Goal: Task Accomplishment & Management: Use online tool/utility

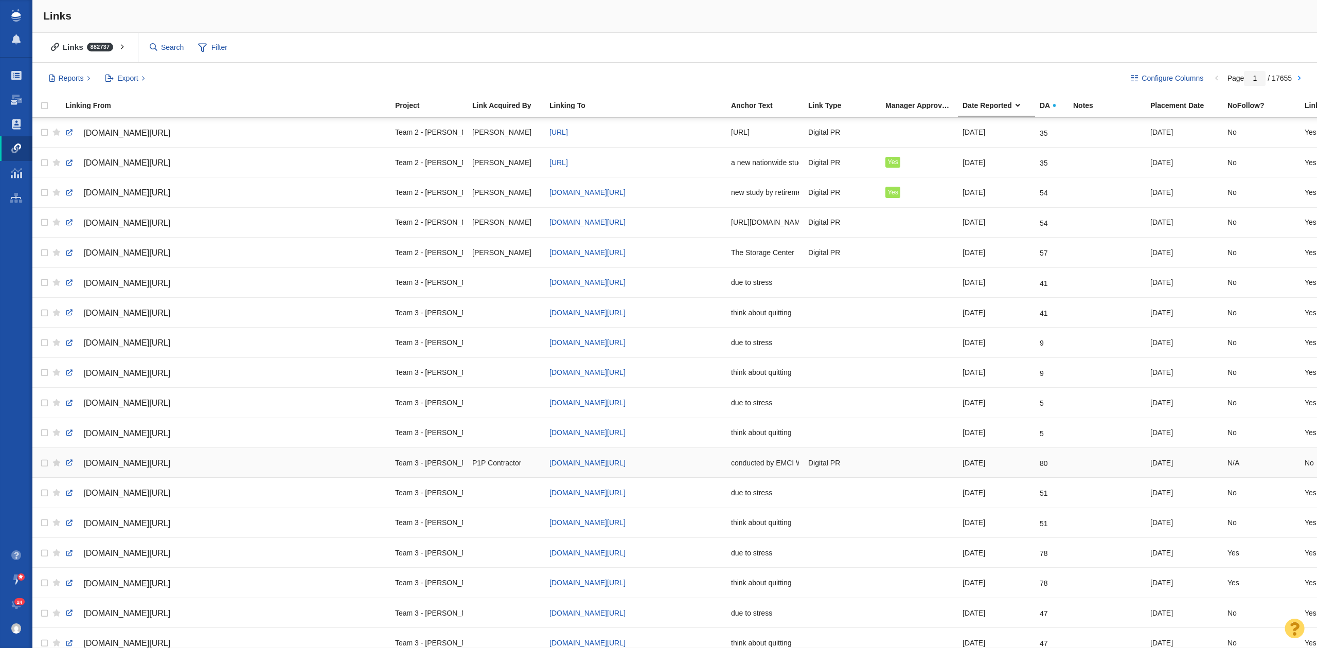
click at [412, 470] on div "Team 3 - [PERSON_NAME] | Summer | [PERSON_NAME]\EMCI Wireless\EMCI Wireless - D…" at bounding box center [429, 463] width 68 height 22
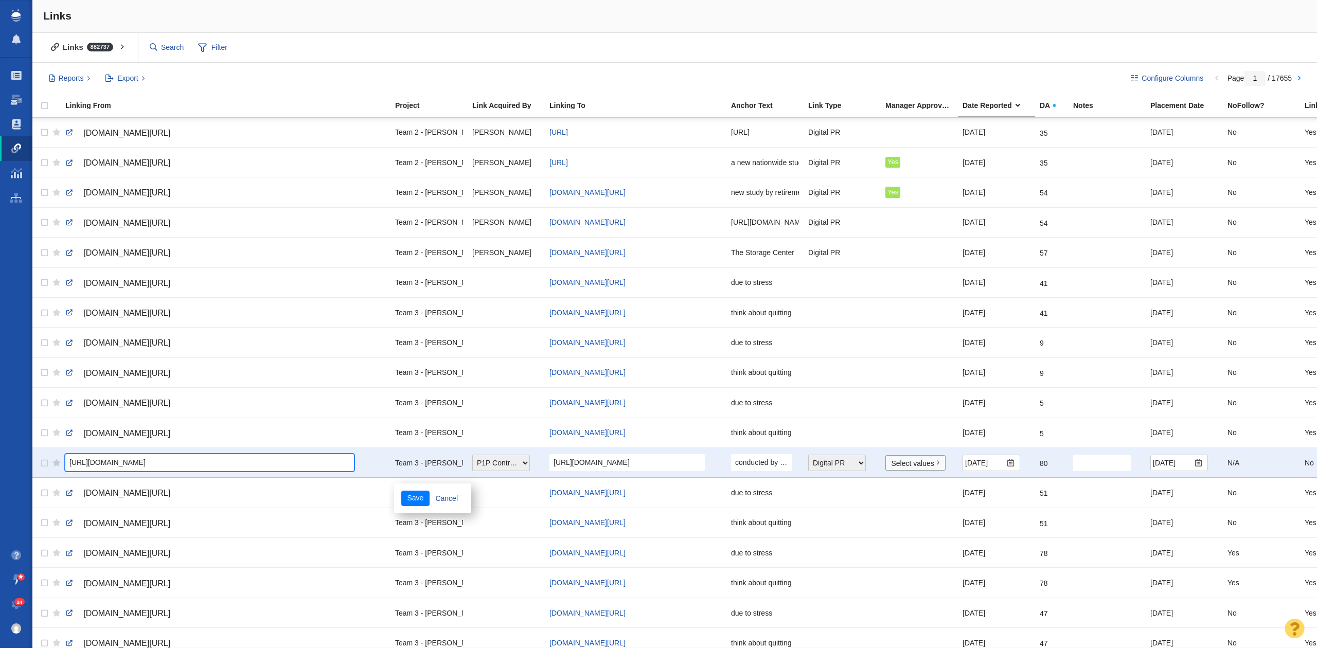
click at [313, 466] on input "[URL][DOMAIN_NAME]" at bounding box center [209, 462] width 289 height 17
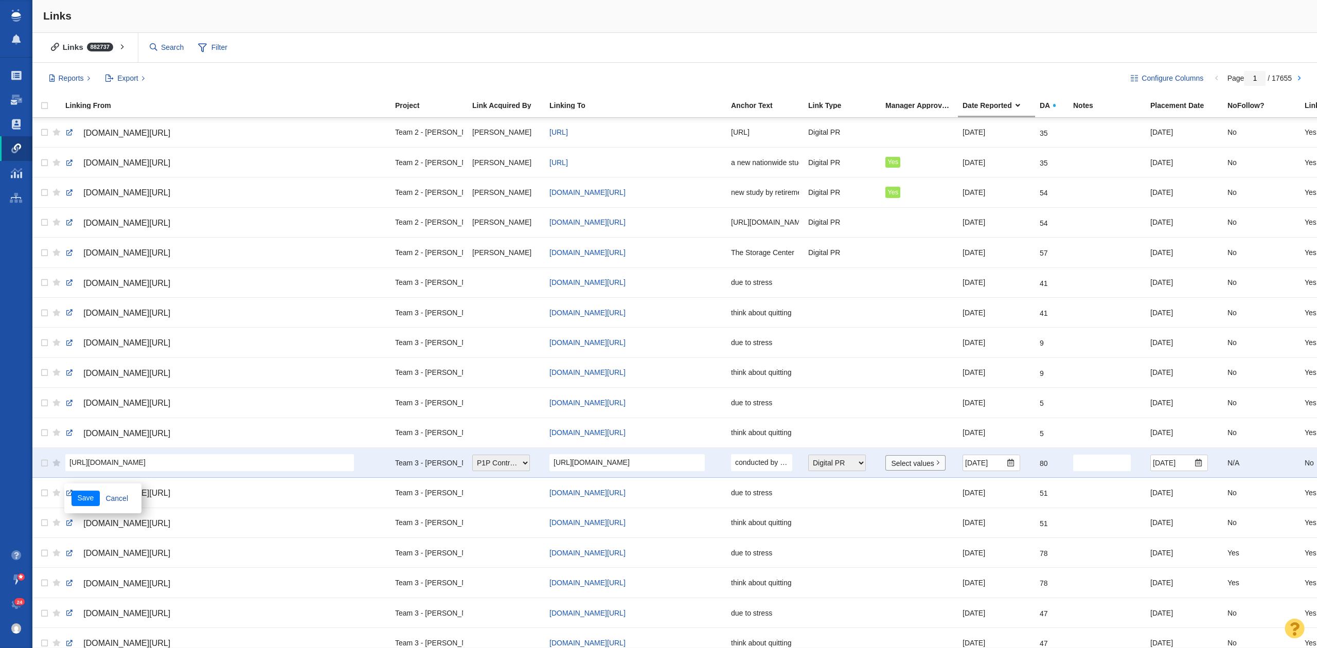
click at [382, 463] on div "[URL][DOMAIN_NAME]" at bounding box center [225, 462] width 320 height 17
click at [1040, 46] on div "Links 882737 All Links Assigned To Me Recently Viewed Starred Filter Filter" at bounding box center [674, 48] width 1284 height 30
click at [116, 503] on link "Cancel" at bounding box center [117, 498] width 34 height 15
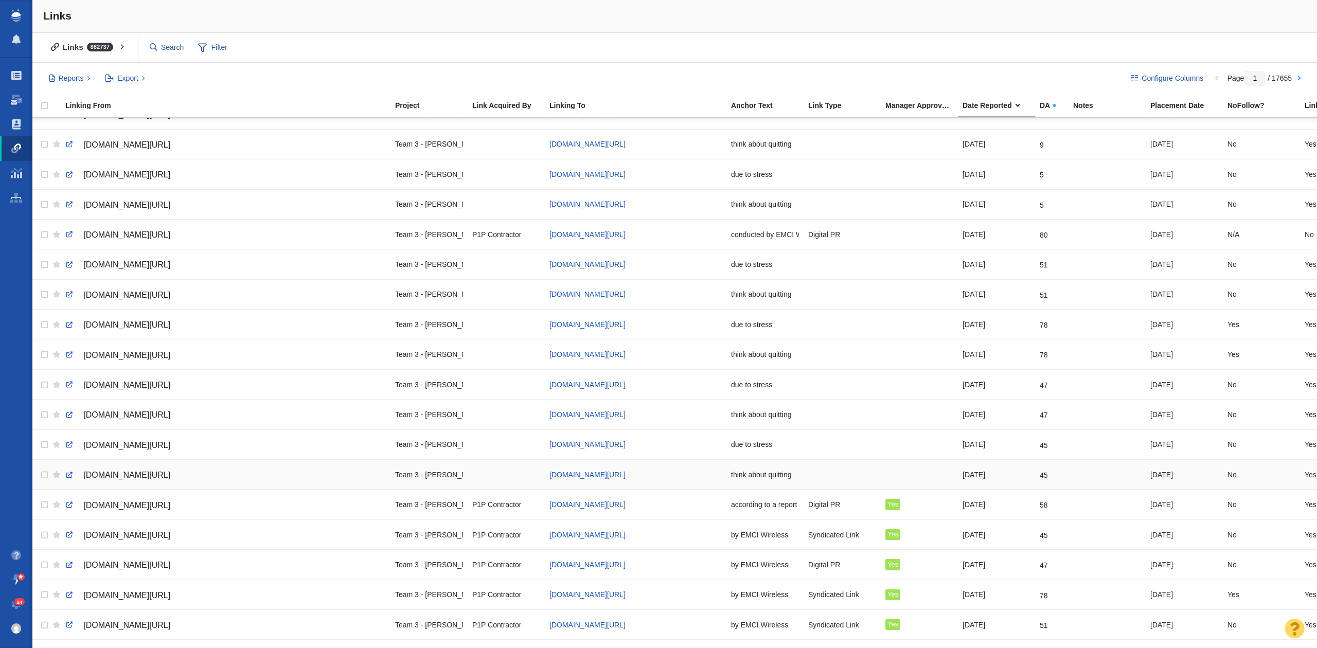
scroll to position [206, 0]
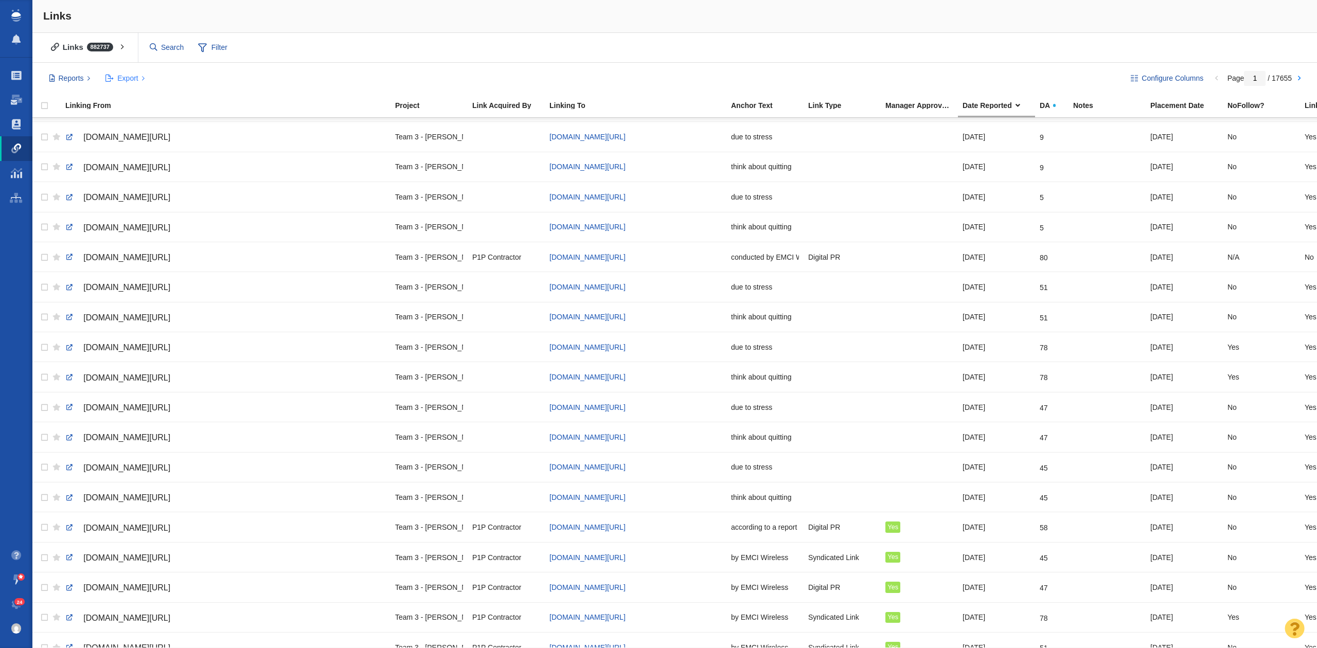
click at [136, 85] on button "Export" at bounding box center [125, 78] width 51 height 17
click at [879, 40] on div "Links 882737 All Links Assigned To Me Recently Viewed Starred Filter Filter" at bounding box center [674, 48] width 1284 height 30
click at [222, 34] on div "Links 882737 All Links Assigned To Me Recently Viewed Starred Filter Filter" at bounding box center [674, 48] width 1284 height 30
click at [219, 39] on span "Filter" at bounding box center [212, 48] width 41 height 20
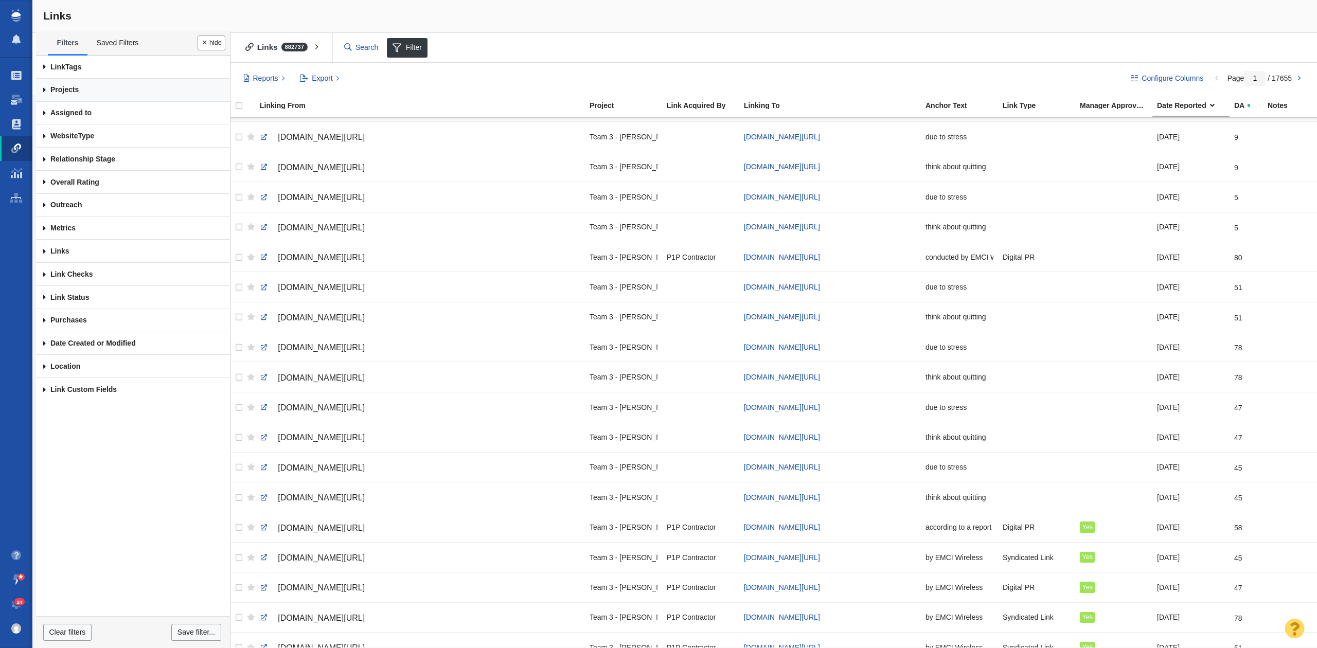
click at [145, 87] on link "Projects" at bounding box center [133, 90] width 194 height 23
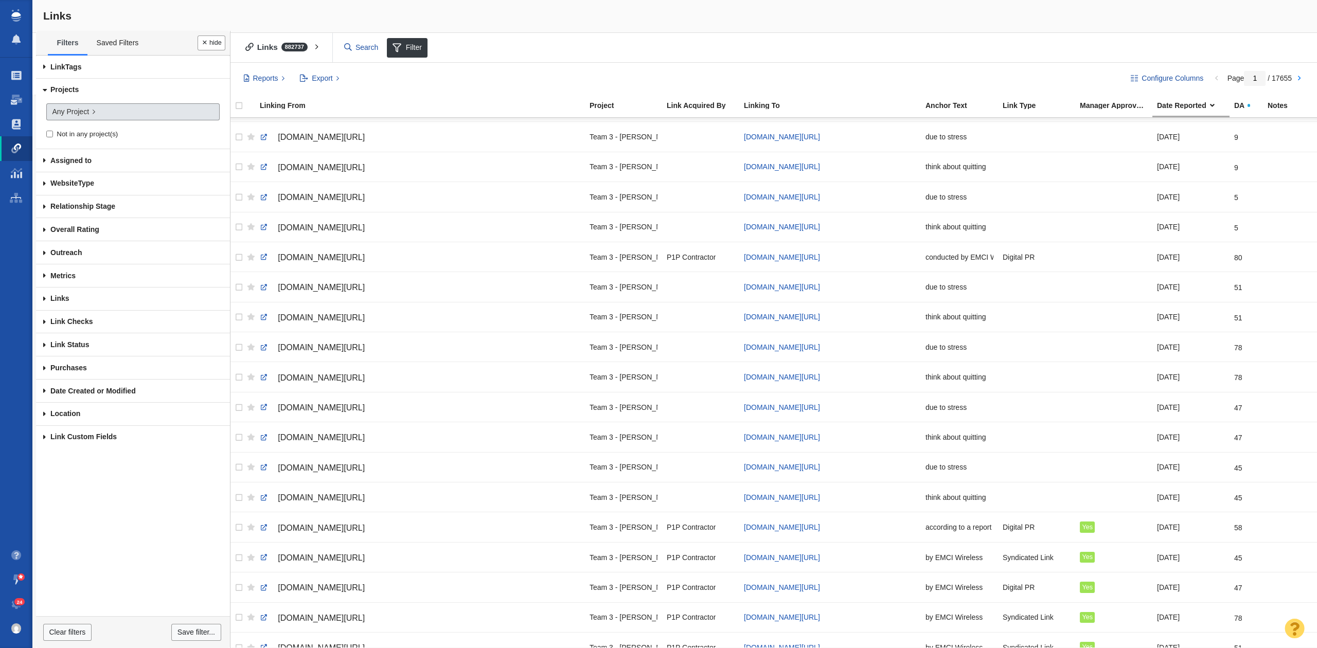
drag, startPoint x: 149, startPoint y: 123, endPoint x: 155, endPoint y: 114, distance: 11.6
click at [152, 118] on div "Any Project Not in any project(s)" at bounding box center [133, 122] width 180 height 41
click at [155, 114] on link "Any Project" at bounding box center [132, 111] width 173 height 17
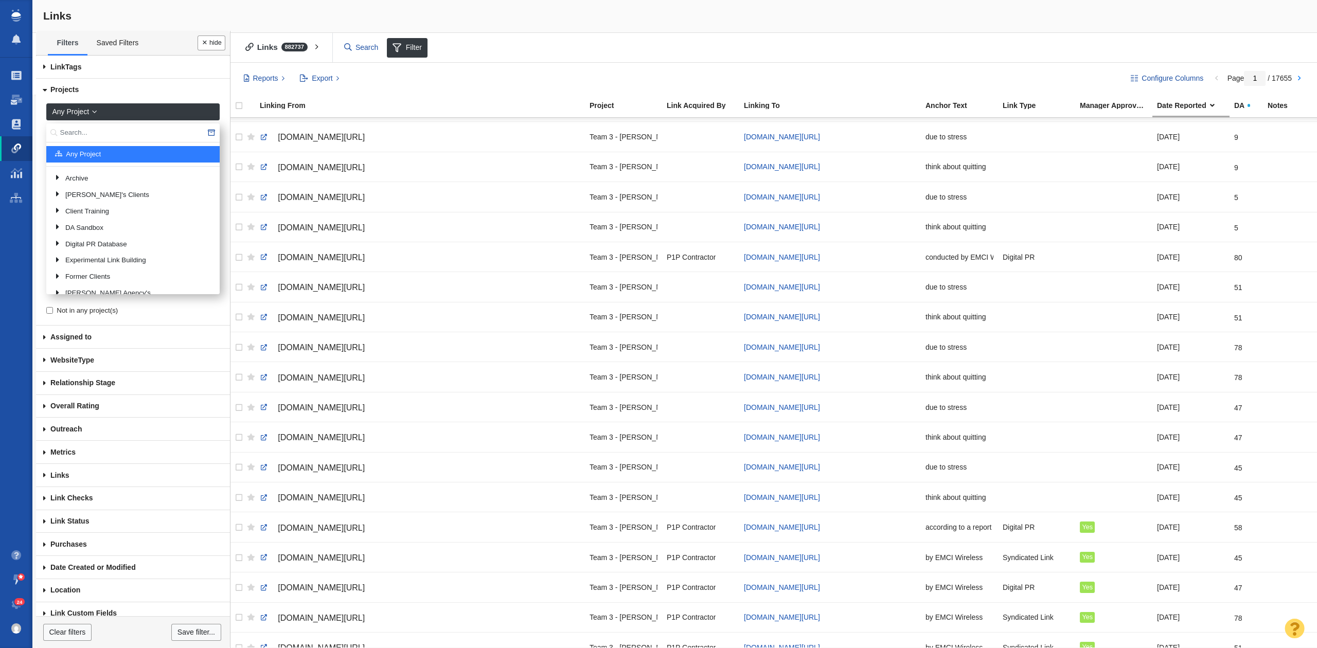
click at [151, 133] on input "text" at bounding box center [132, 132] width 173 height 19
type input "emci"
click at [147, 203] on link "EMCI Wireless" at bounding box center [139, 204] width 149 height 15
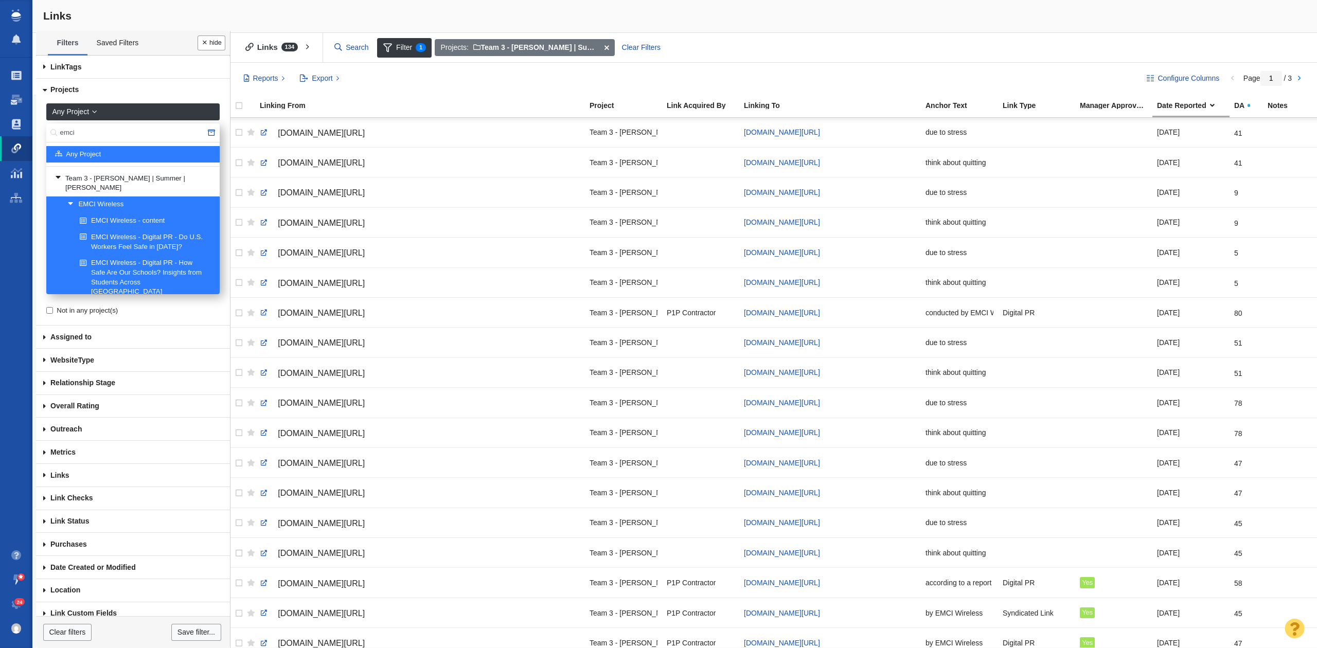
click at [204, 41] on button "Done" at bounding box center [212, 42] width 28 height 15
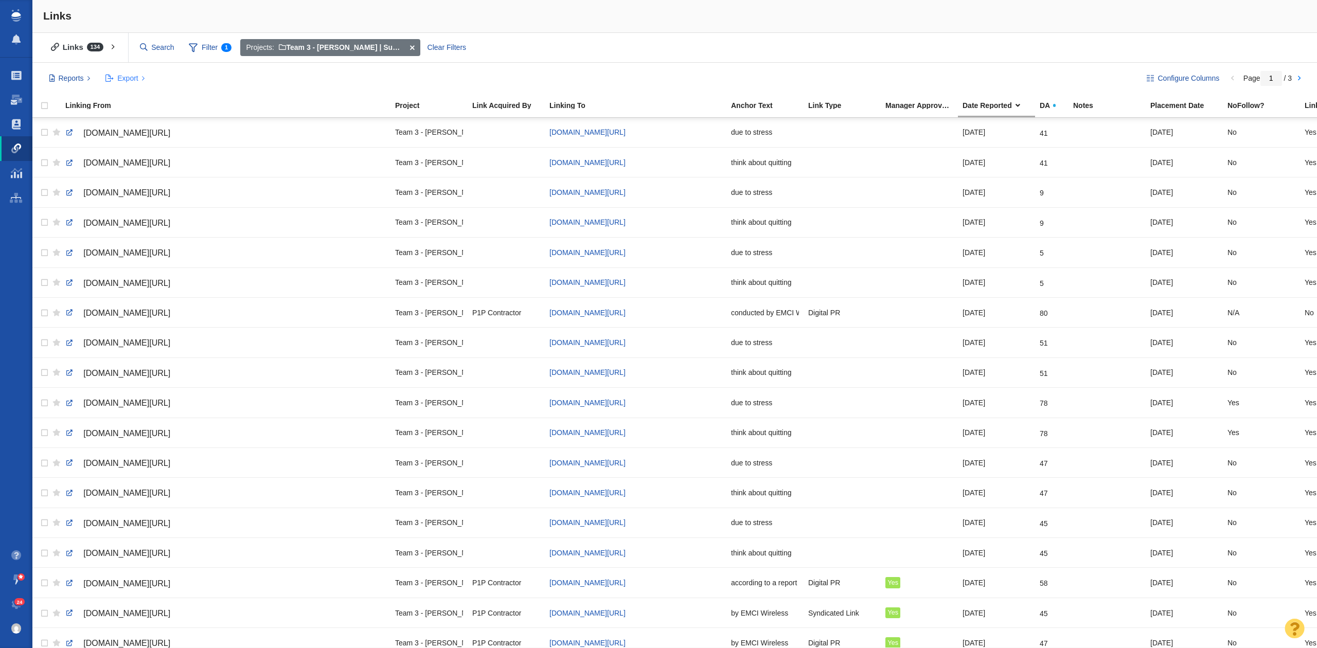
click at [134, 79] on span "Export" at bounding box center [127, 78] width 21 height 11
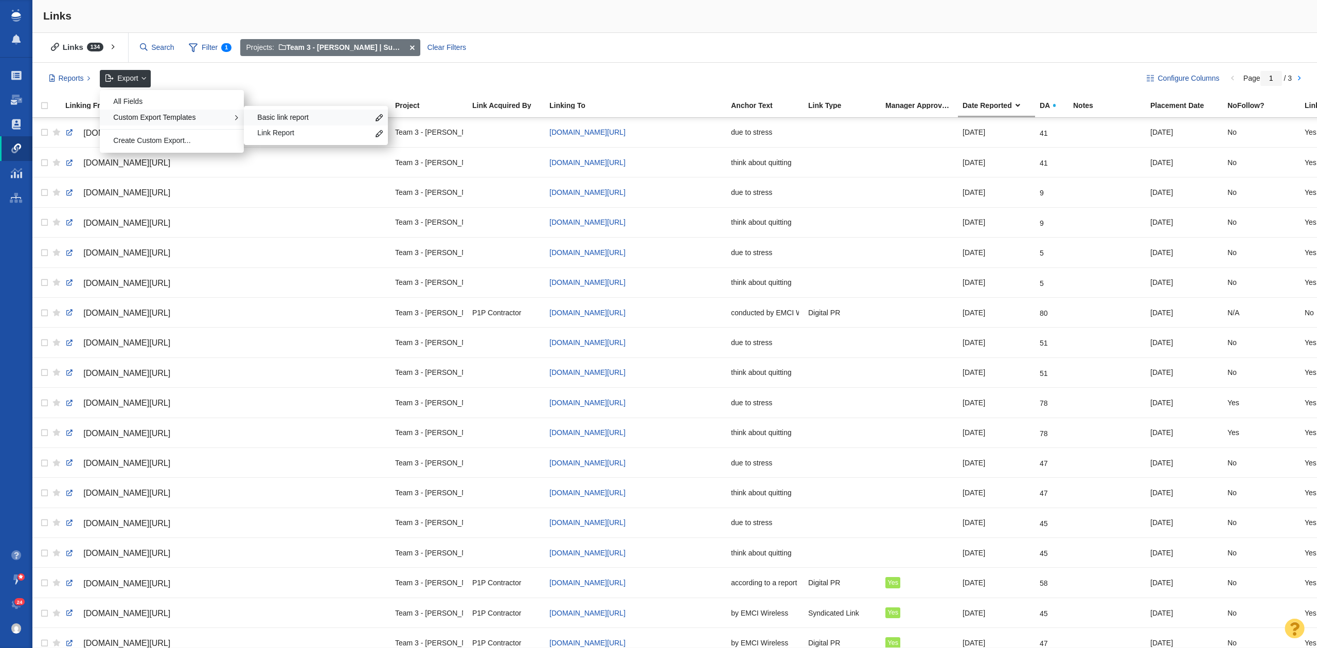
click at [291, 118] on span "Basic link report" at bounding box center [313, 118] width 112 height 10
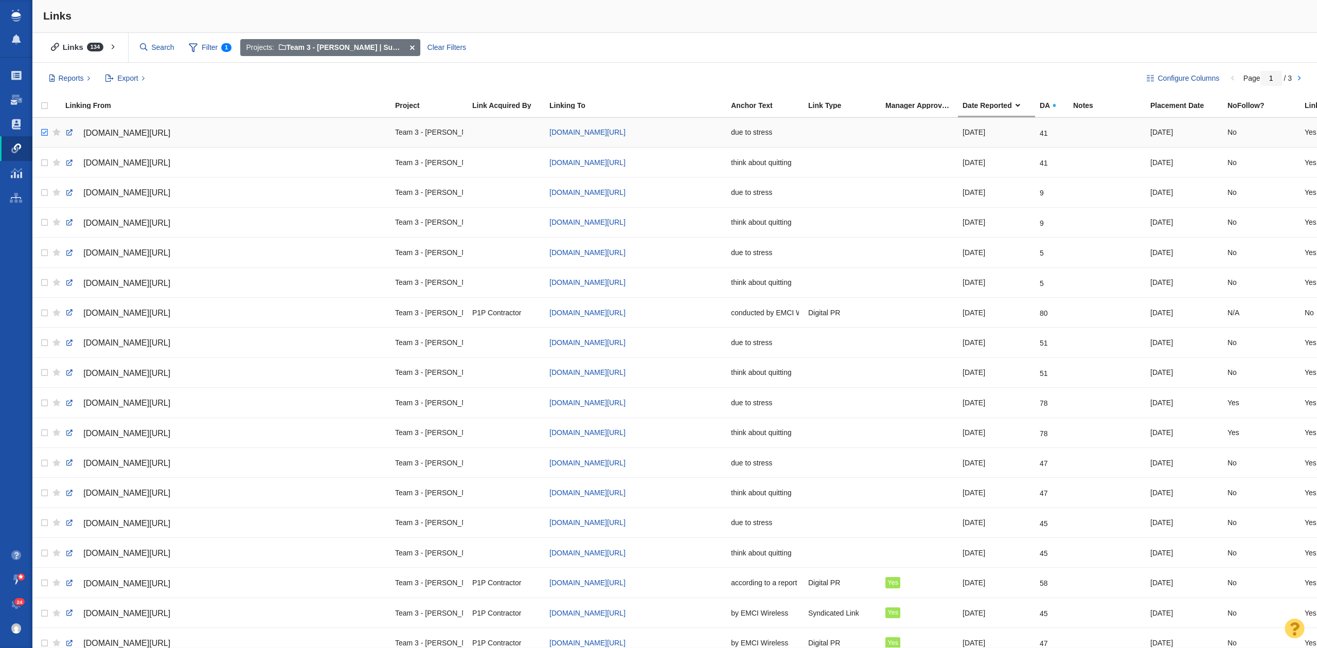
checkbox input "true"
click at [43, 136] on input "checkbox" at bounding box center [42, 132] width 15 height 23
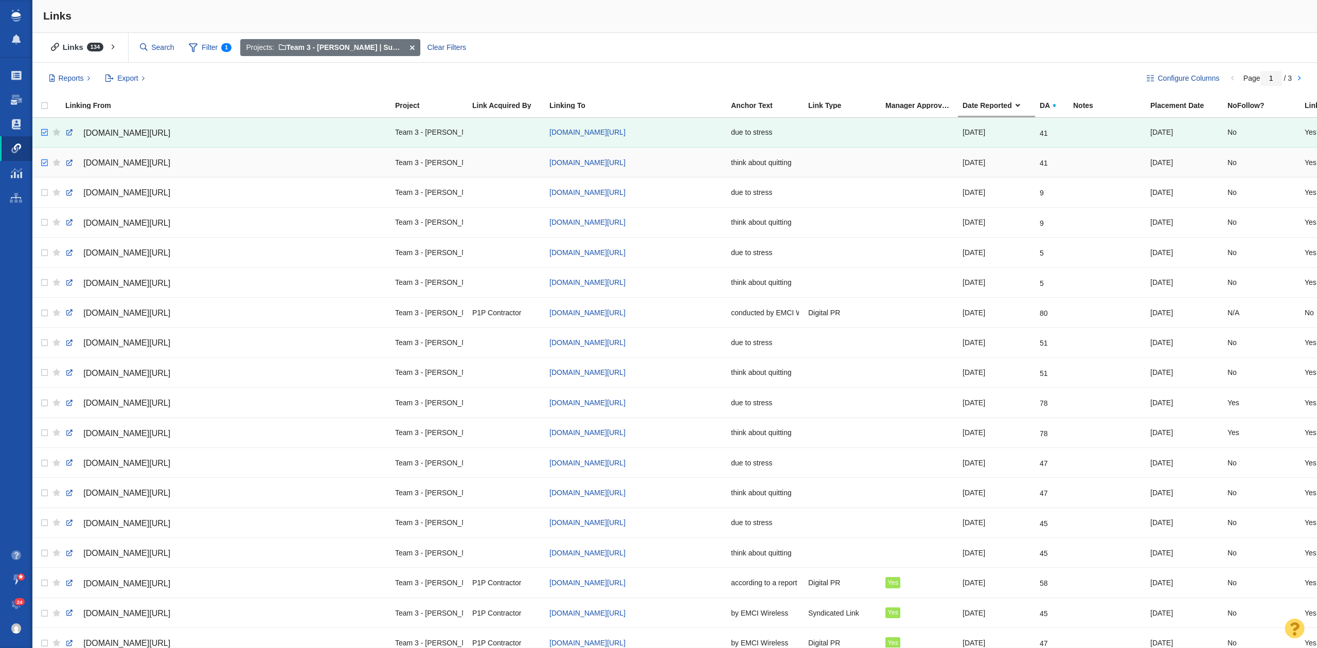
checkbox input "true"
click at [41, 165] on body "Projects Dashboard Websites People Link Monitoring Reports Projects Home Help C…" at bounding box center [658, 324] width 1317 height 648
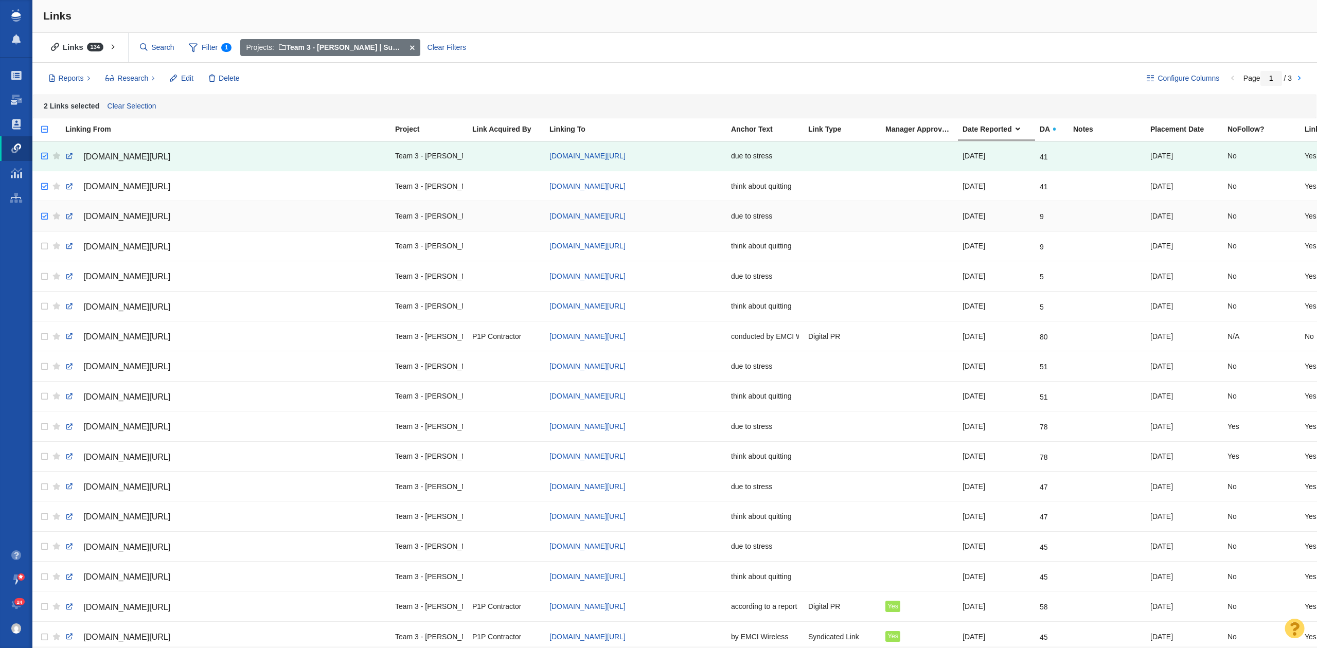
checkbox input "true"
click at [42, 221] on input "checkbox" at bounding box center [42, 216] width 15 height 23
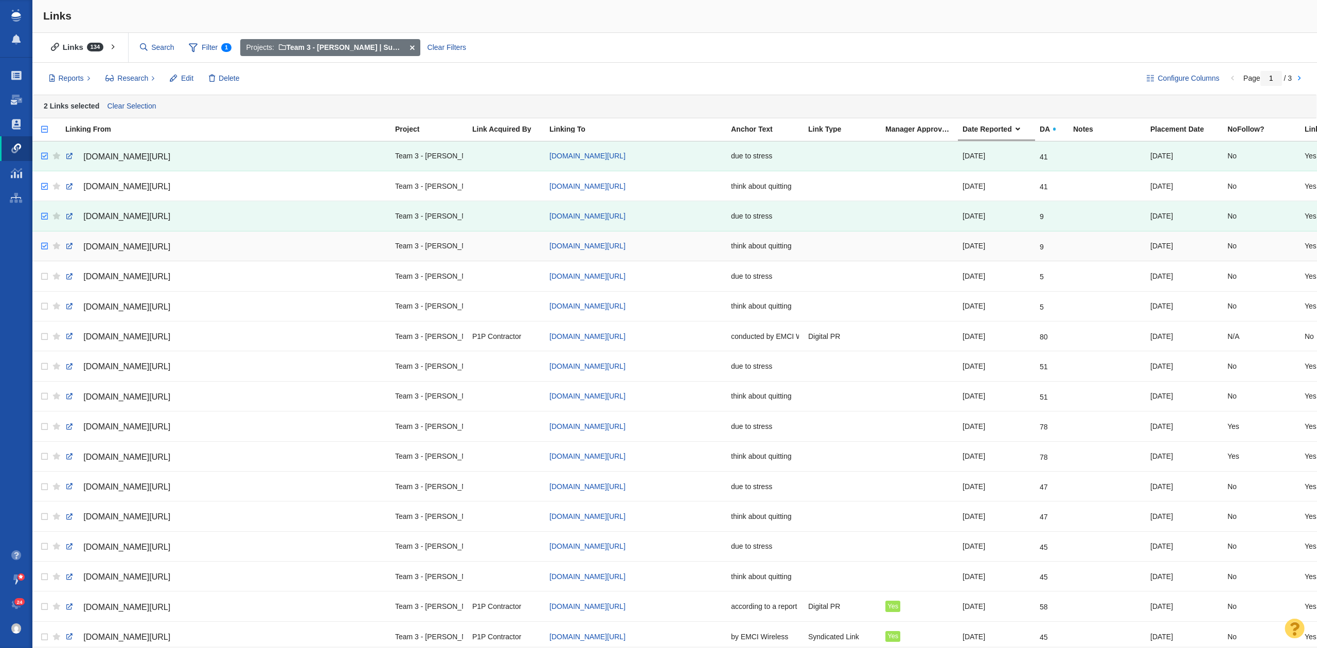
checkbox input "true"
click at [42, 248] on input "checkbox" at bounding box center [42, 246] width 15 height 23
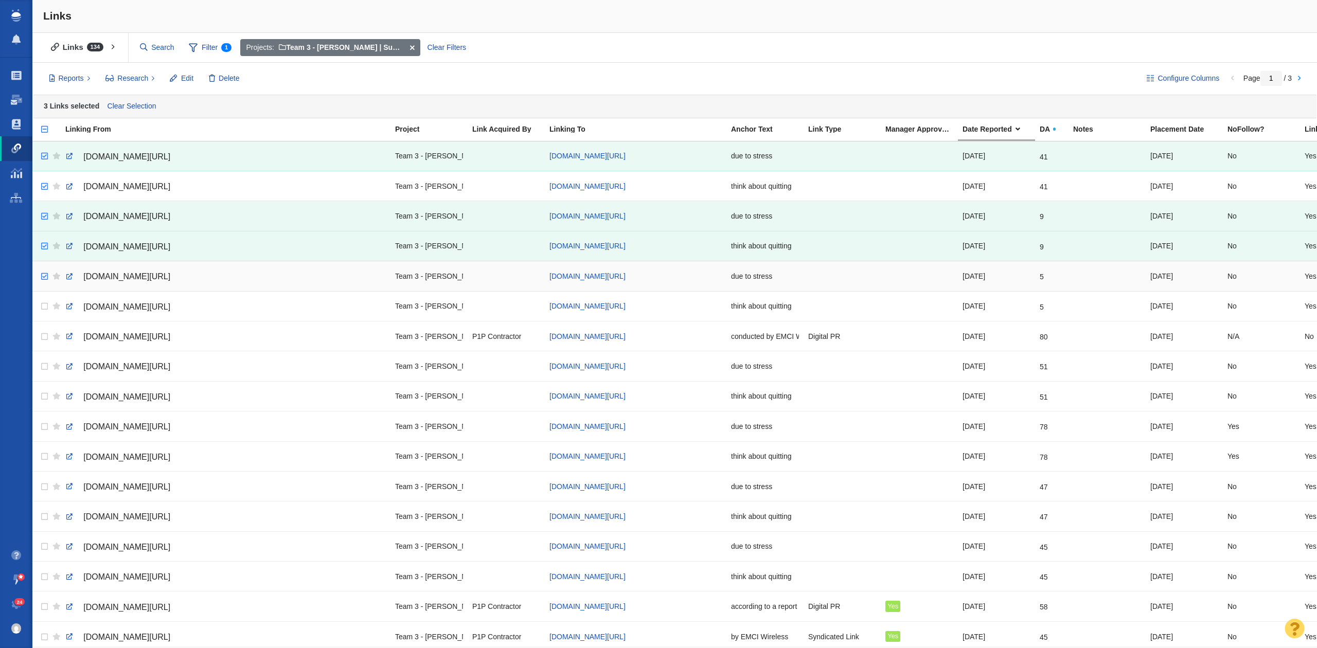
checkbox input "true"
drag, startPoint x: 42, startPoint y: 275, endPoint x: 42, endPoint y: 297, distance: 22.1
click at [42, 287] on input "checkbox" at bounding box center [42, 276] width 15 height 23
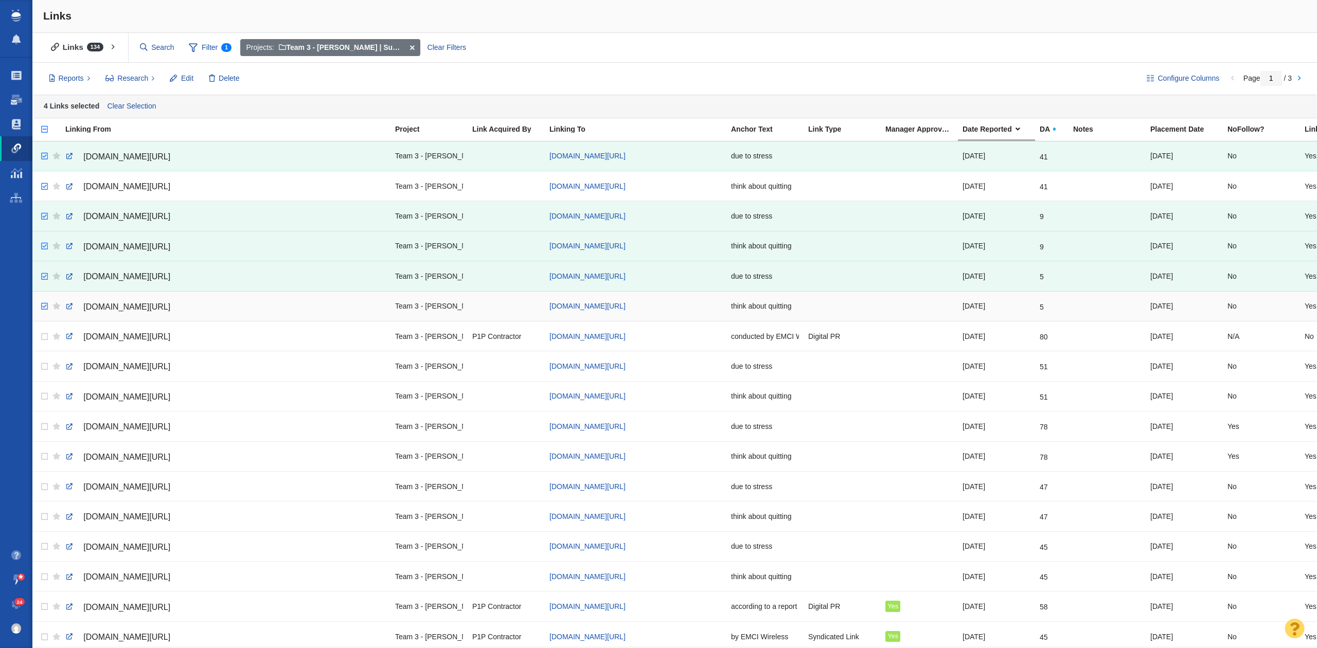
checkbox input "true"
click at [42, 307] on input "checkbox" at bounding box center [42, 306] width 15 height 23
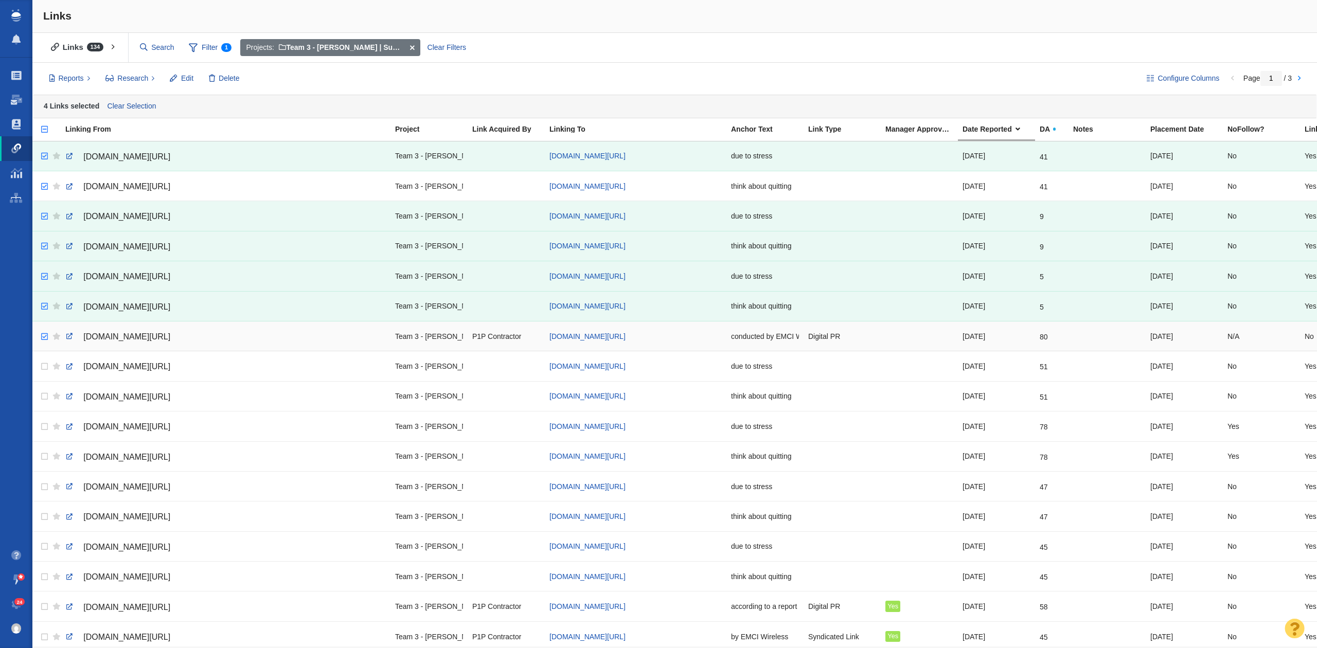
checkbox input "true"
click at [41, 342] on input "checkbox" at bounding box center [42, 337] width 15 height 23
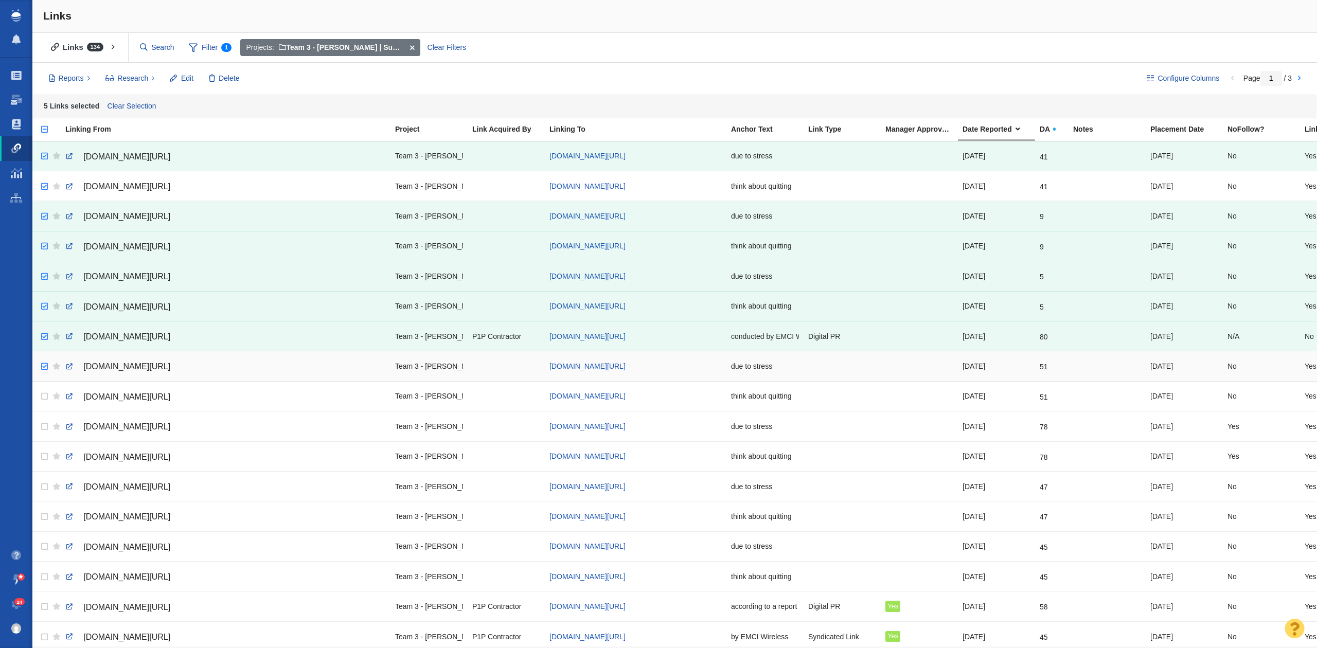
checkbox input "true"
click at [44, 375] on input "checkbox" at bounding box center [42, 366] width 15 height 23
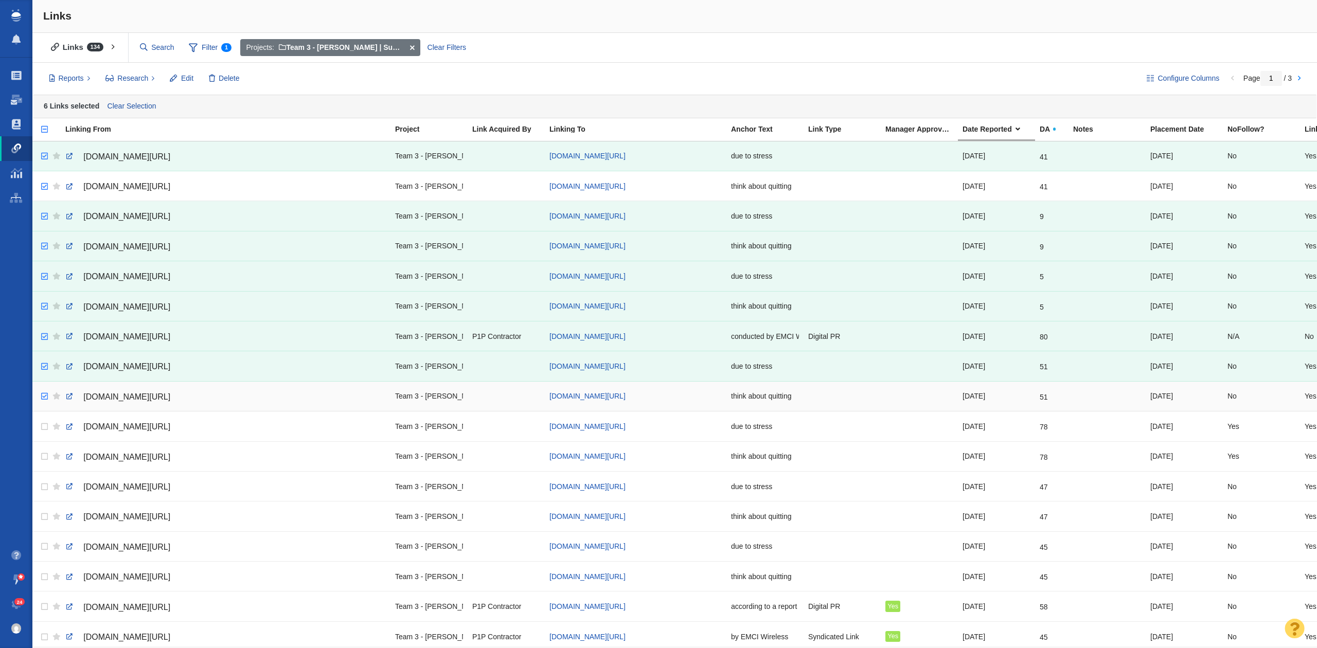
checkbox input "true"
click at [43, 401] on input "checkbox" at bounding box center [42, 396] width 15 height 23
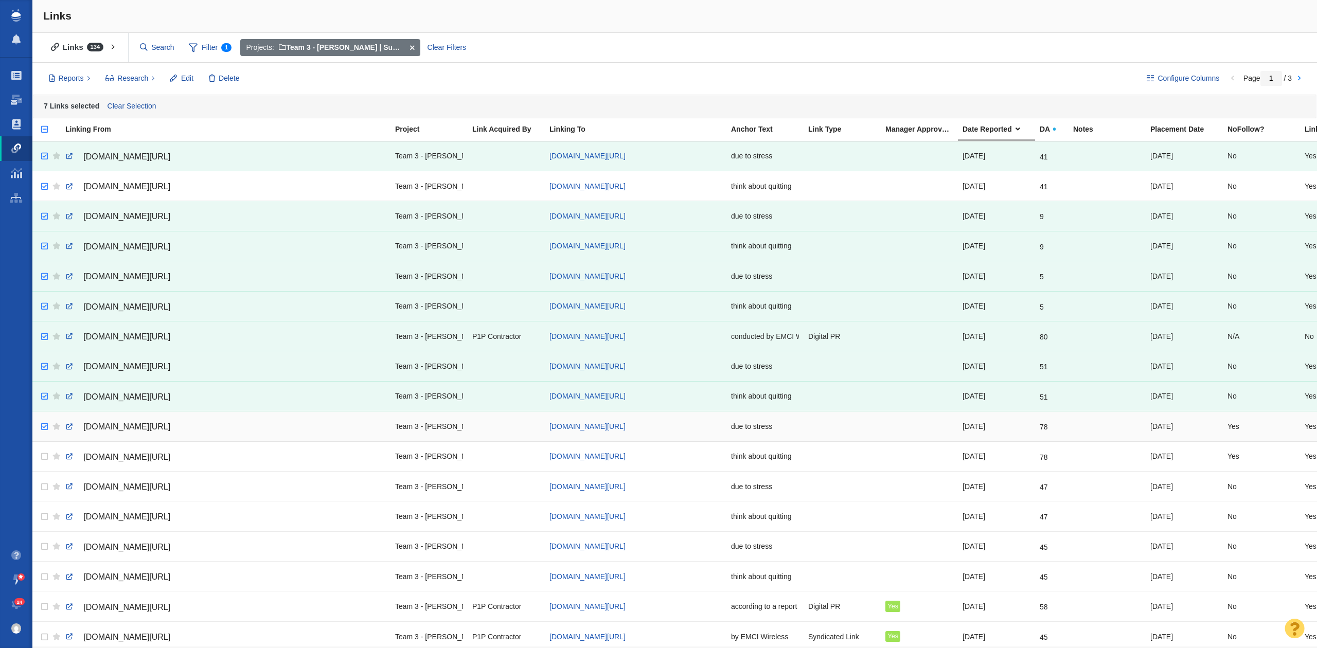
checkbox input "true"
click at [43, 437] on input "checkbox" at bounding box center [42, 427] width 15 height 23
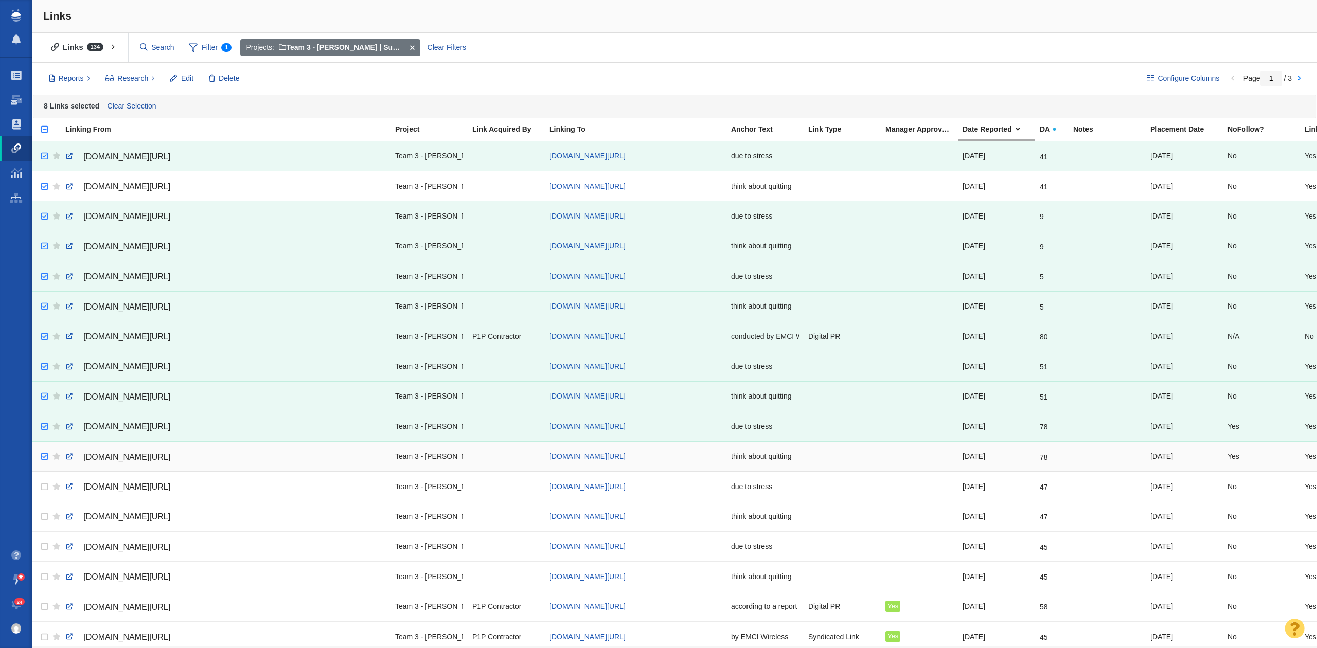
checkbox input "true"
click at [40, 461] on input "checkbox" at bounding box center [42, 456] width 15 height 23
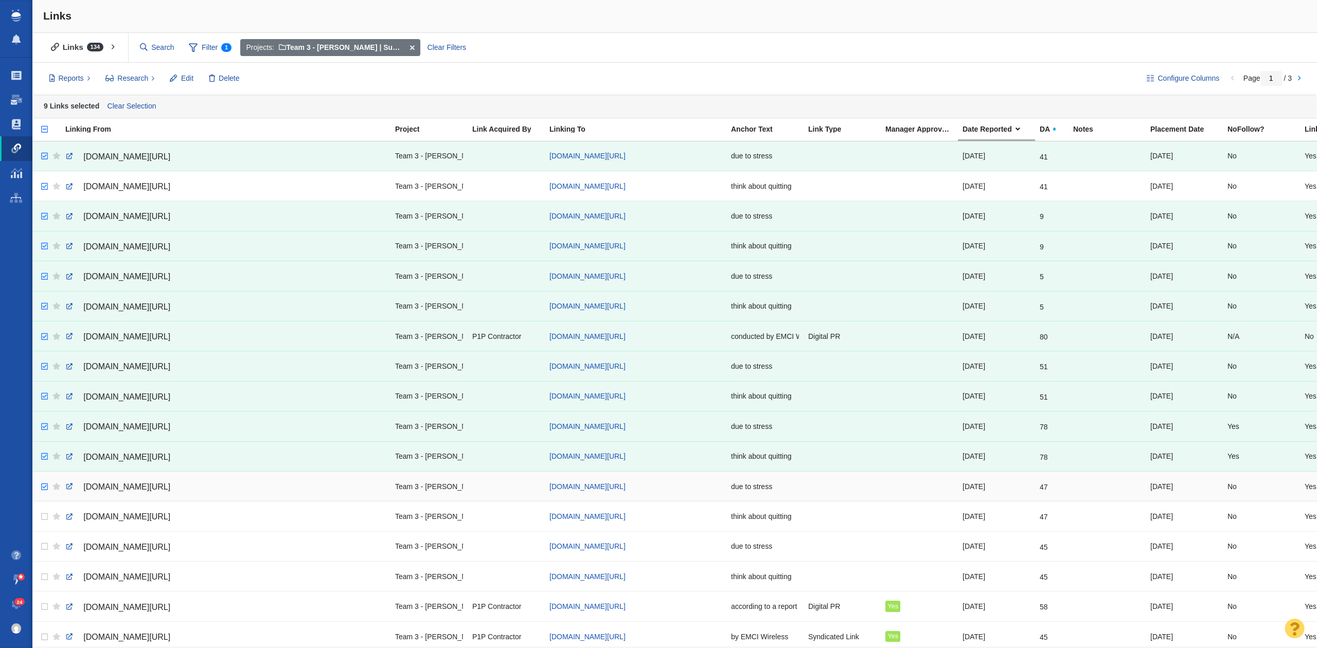
checkbox input "true"
click at [43, 488] on input "checkbox" at bounding box center [42, 487] width 15 height 23
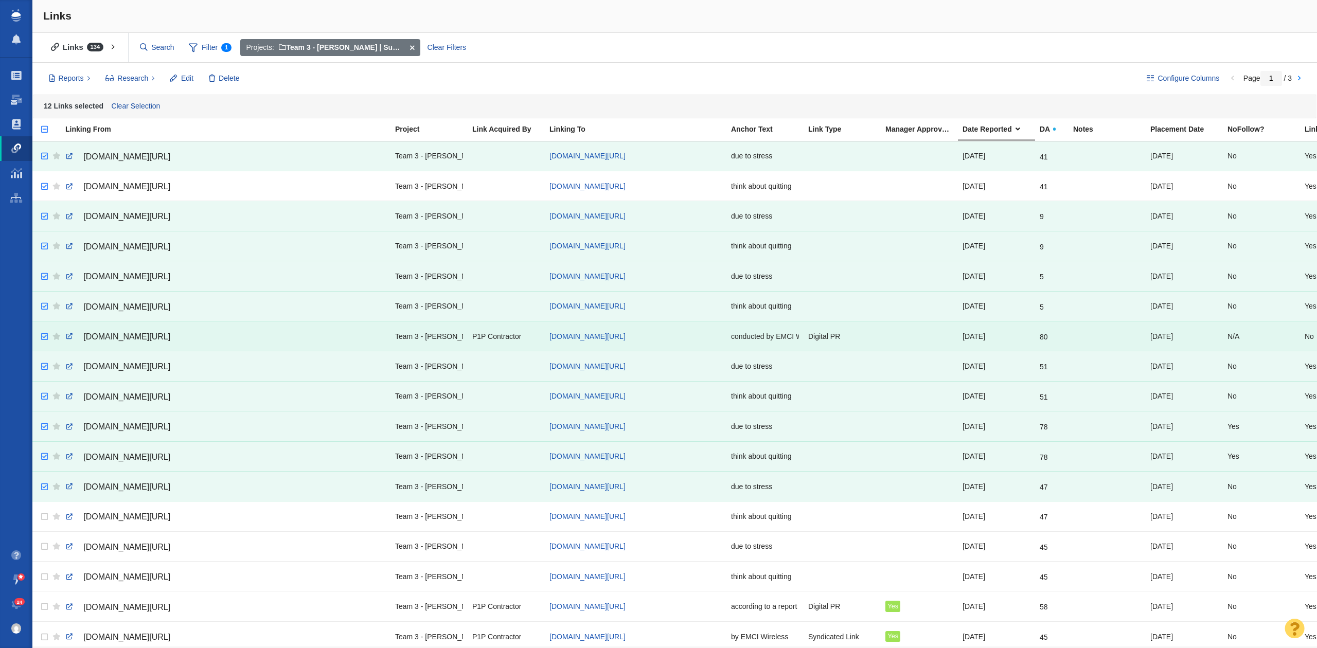
drag, startPoint x: 188, startPoint y: 85, endPoint x: 164, endPoint y: 330, distance: 245.5
click at [185, 264] on div "Links Links 134 All Links Assigned To Me Recently Viewed Starred Filter 1 Filte…" at bounding box center [674, 324] width 1284 height 648
checkbox input "true"
click at [44, 524] on input "checkbox" at bounding box center [42, 517] width 15 height 23
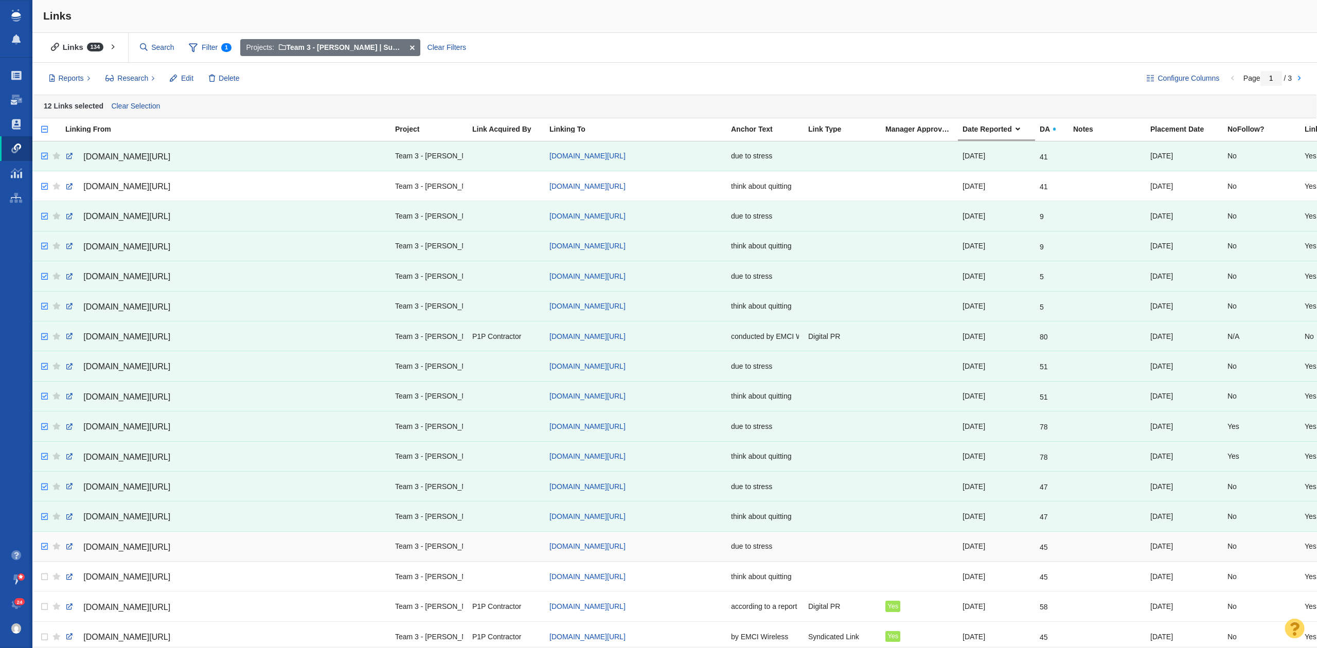
checkbox input "true"
click at [41, 548] on input "checkbox" at bounding box center [42, 546] width 15 height 23
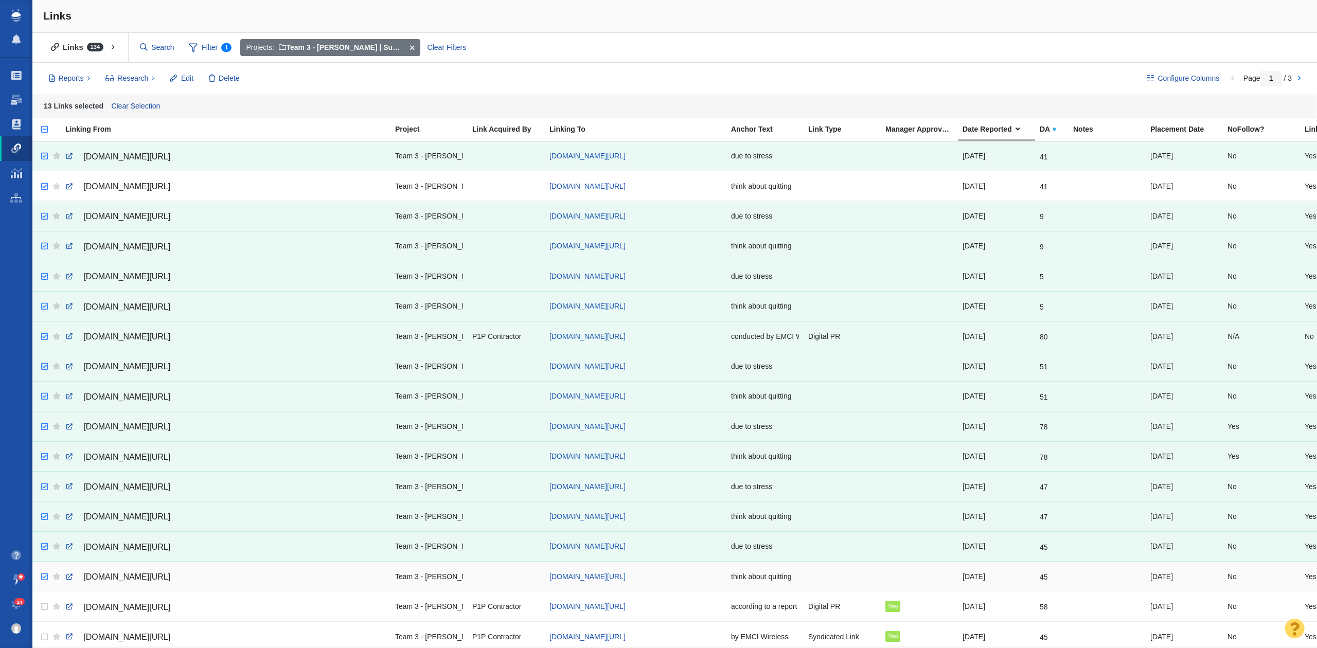
checkbox input "true"
click at [46, 579] on input "checkbox" at bounding box center [42, 577] width 15 height 23
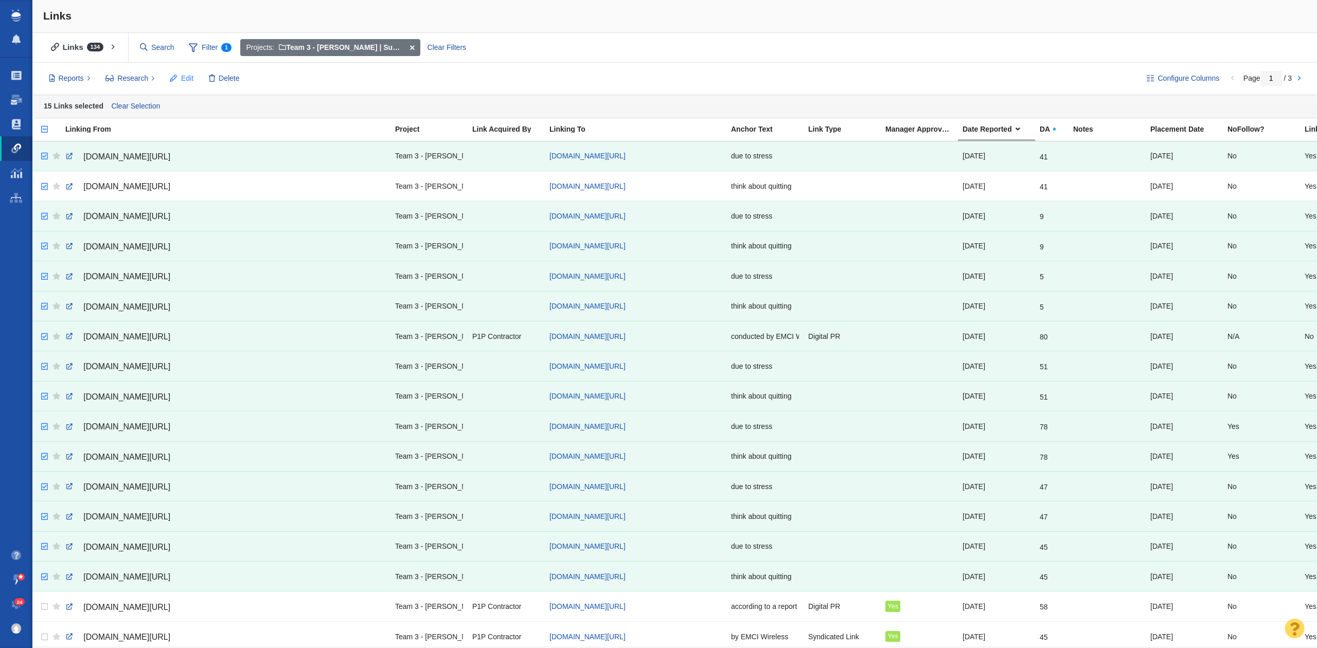
click at [172, 70] on button "Edit" at bounding box center [181, 78] width 35 height 17
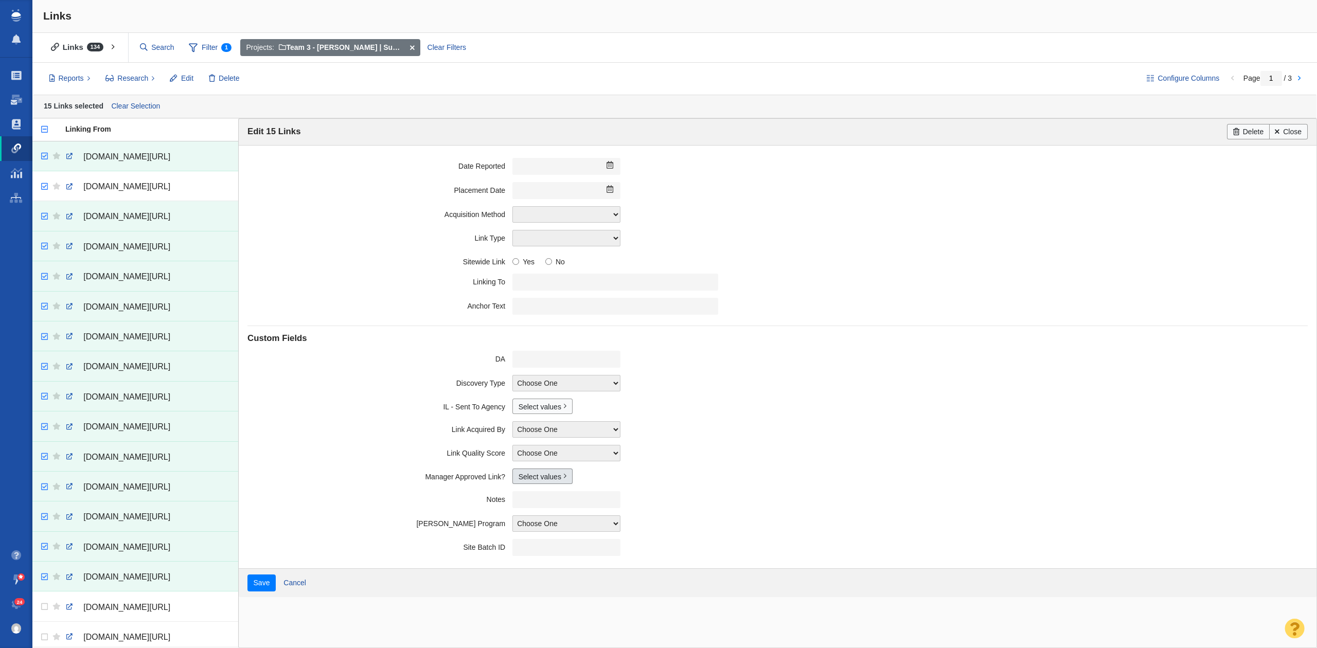
click at [536, 481] on link "Select values" at bounding box center [542, 476] width 60 height 15
click at [520, 517] on input "Yes" at bounding box center [523, 514] width 7 height 7
checkbox input "true"
click at [260, 592] on input "Save" at bounding box center [261, 583] width 28 height 17
